Goal: Find specific page/section: Find specific page/section

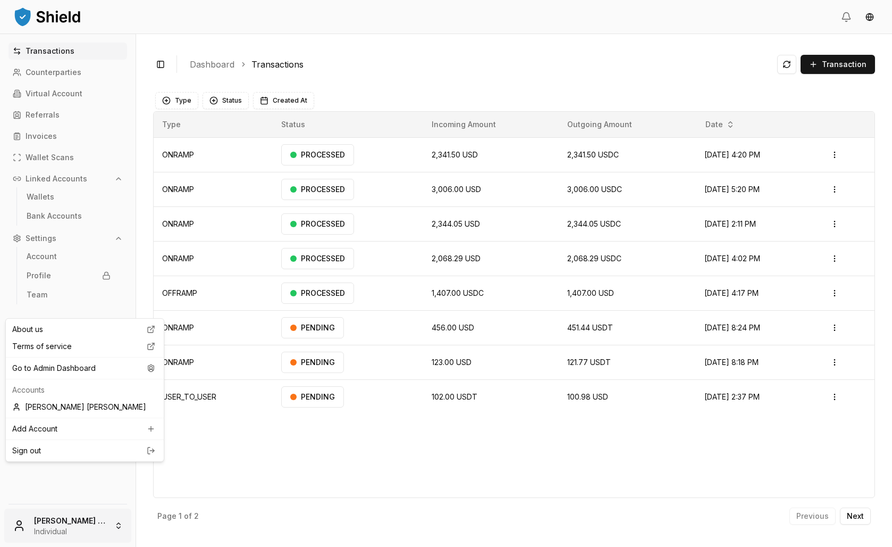
click at [79, 513] on html "Transactions Counterparties Virtual Account Referrals Invoices Wallet Scans Lin…" at bounding box center [446, 273] width 892 height 547
click at [59, 374] on div "Go to Admin Dashboard" at bounding box center [85, 367] width 154 height 17
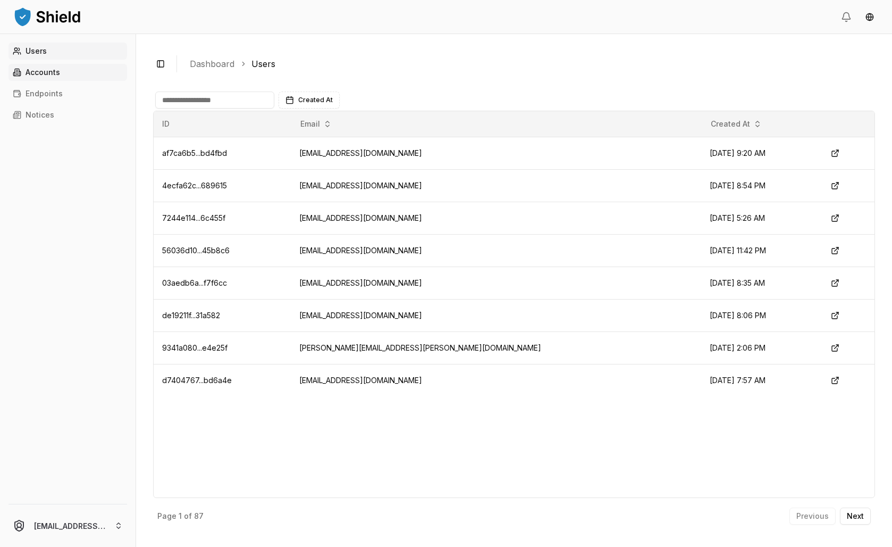
click at [60, 76] on p "Accounts" at bounding box center [43, 72] width 35 height 7
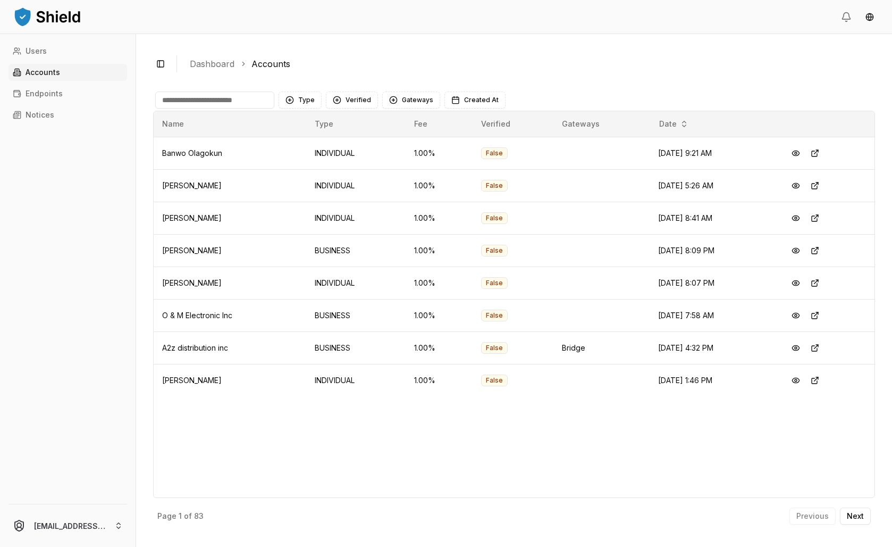
click at [260, 108] on input at bounding box center [214, 99] width 119 height 17
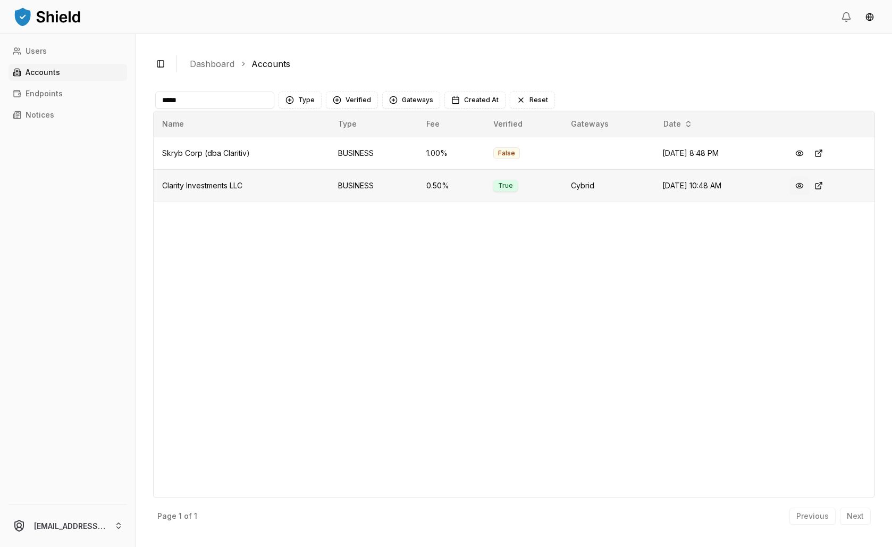
type input "*****"
click at [805, 195] on button at bounding box center [799, 185] width 19 height 19
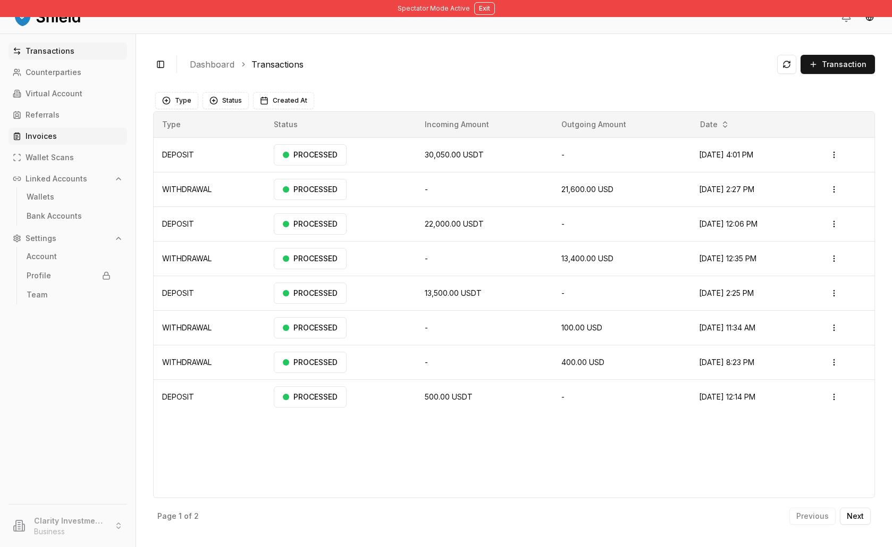
click at [73, 145] on link "Invoices" at bounding box center [68, 136] width 119 height 17
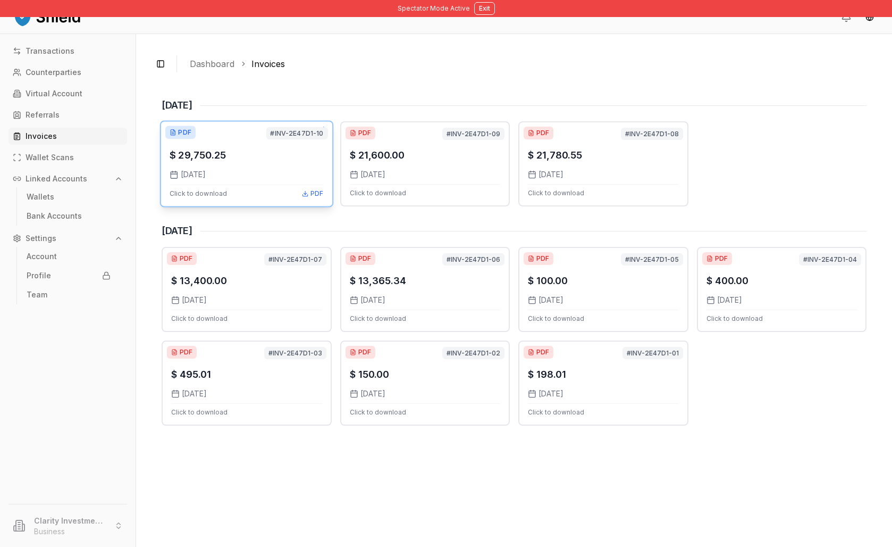
click at [323, 163] on div "$ 29,750.25" at bounding box center [247, 154] width 154 height 15
click at [425, 197] on div "$ 21,600.00 [DATE] Click to download PDF" at bounding box center [425, 163] width 154 height 67
click at [608, 180] on div "[DATE]" at bounding box center [603, 174] width 154 height 11
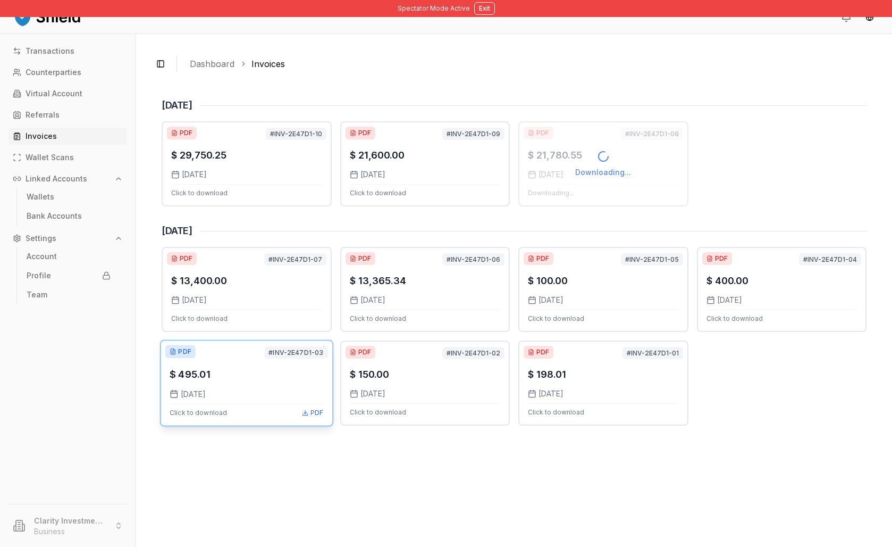
scroll to position [4, 0]
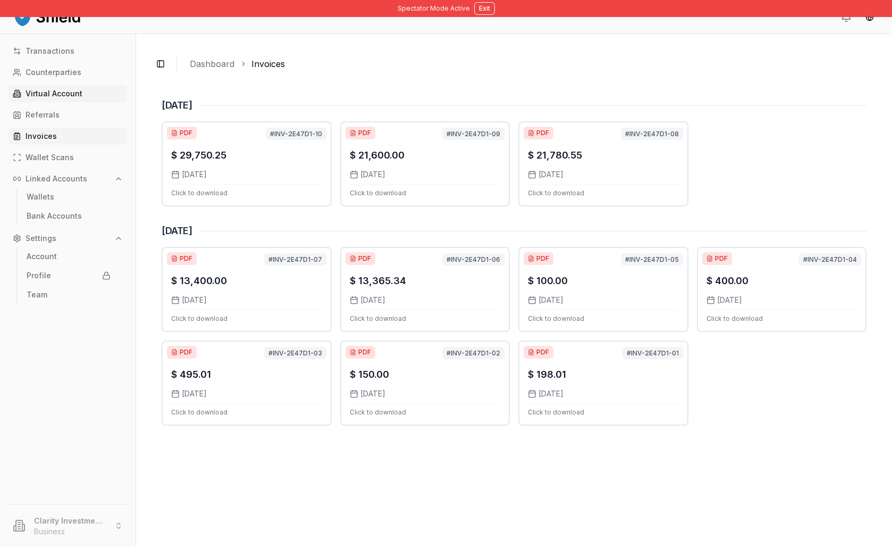
click at [54, 97] on p "Virtual Account" at bounding box center [54, 93] width 57 height 7
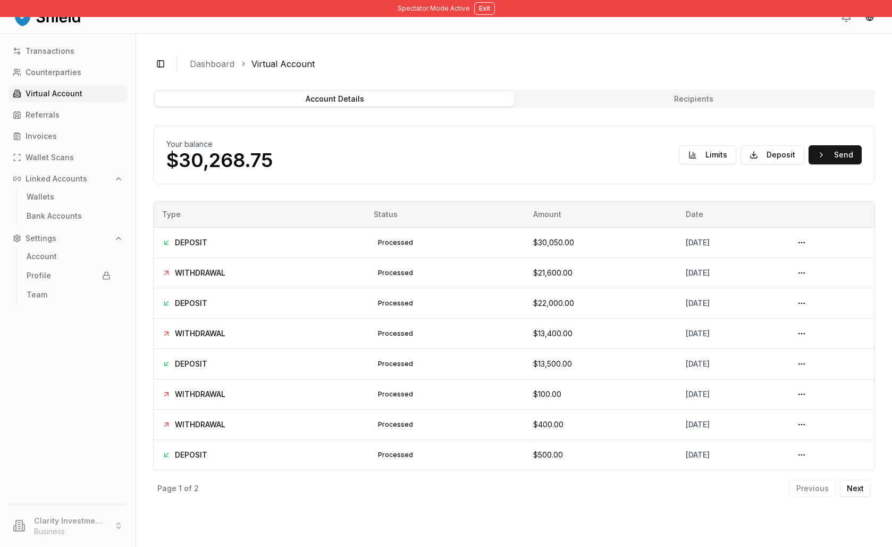
scroll to position [98, 0]
